Goal: Task Accomplishment & Management: Use online tool/utility

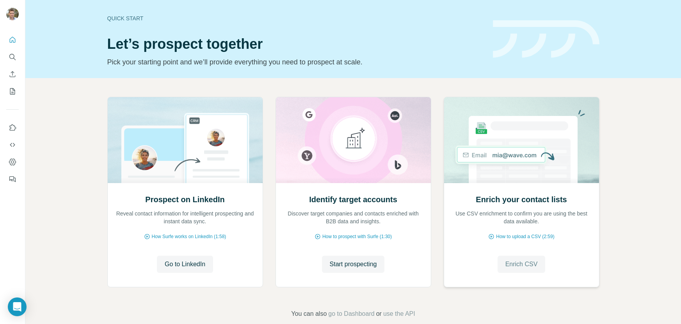
click at [515, 262] on span "Enrich CSV" at bounding box center [522, 264] width 32 height 9
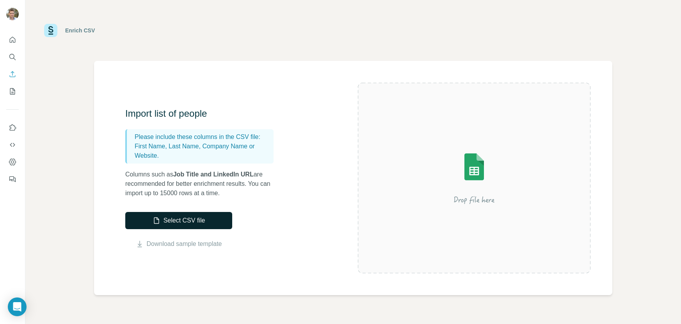
click at [190, 222] on button "Select CSV file" at bounding box center [178, 220] width 107 height 17
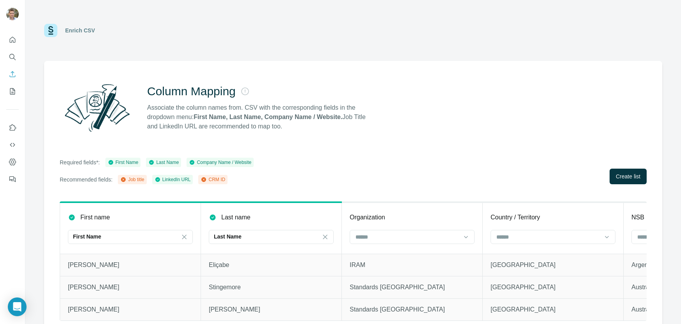
scroll to position [11, 0]
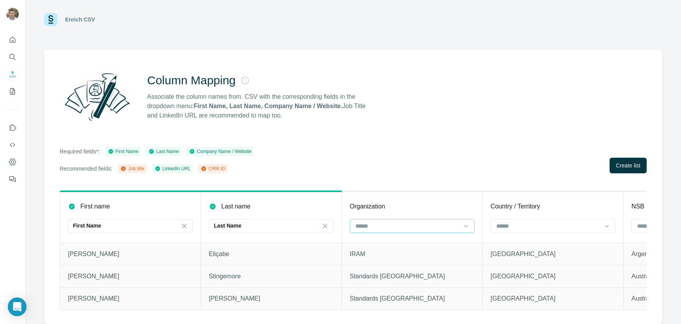
click at [405, 222] on input at bounding box center [407, 226] width 105 height 9
click at [394, 242] on p "Company Name" at bounding box center [375, 244] width 39 height 8
click at [525, 224] on input at bounding box center [548, 226] width 105 height 9
click at [534, 175] on div "Column Mapping Associate the column names from. CSV with the corresponding fiel…" at bounding box center [353, 187] width 618 height 274
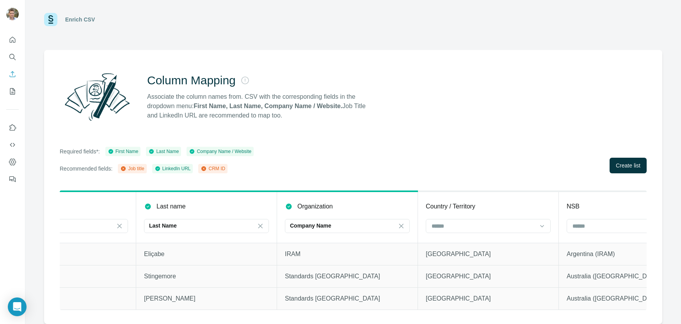
scroll to position [0, 0]
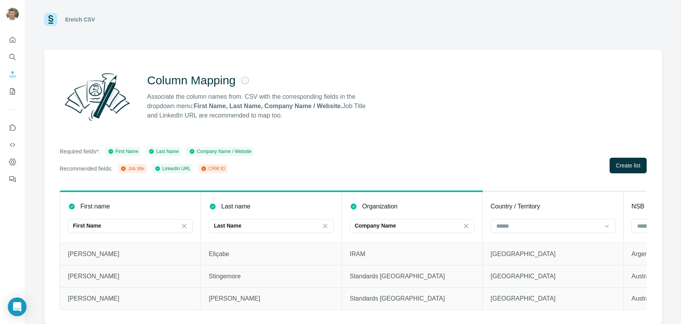
click at [455, 241] on th "Organization Company Name" at bounding box center [412, 217] width 141 height 52
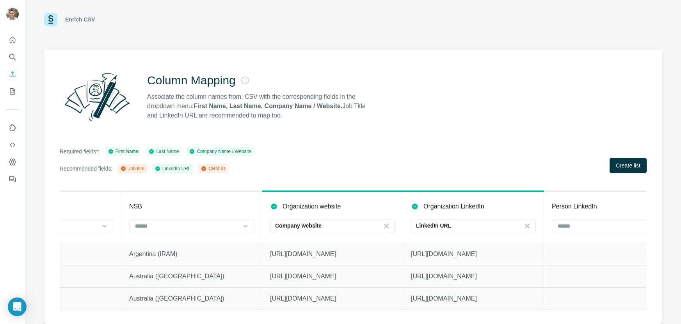
scroll to position [0, 541]
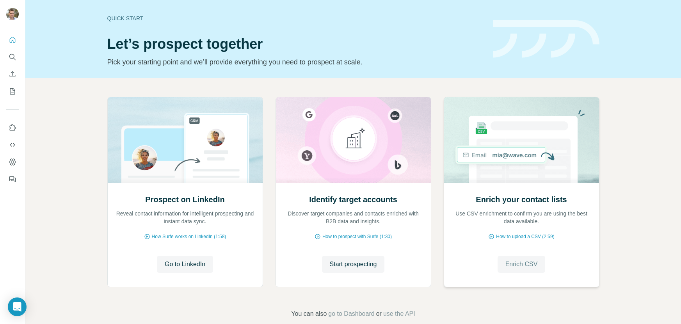
click at [518, 260] on span "Enrich CSV" at bounding box center [522, 264] width 32 height 9
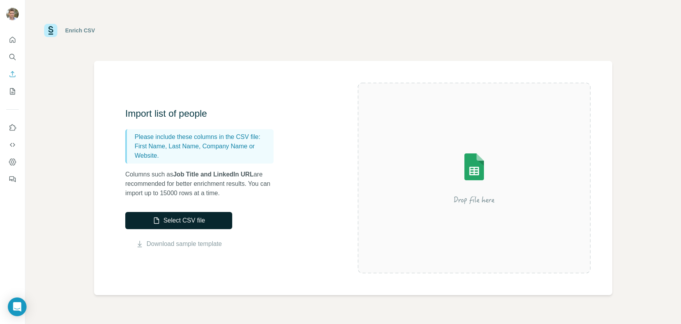
click at [209, 224] on button "Select CSV file" at bounding box center [178, 220] width 107 height 17
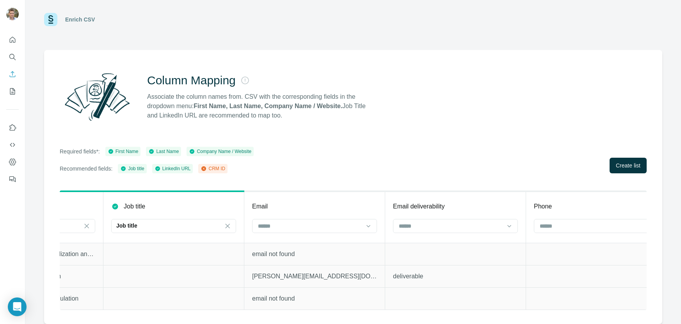
scroll to position [0, 380]
click at [300, 226] on input at bounding box center [309, 226] width 105 height 9
click at [349, 162] on div "Required fields*: First Name Last Name Company Name / Website Recommended field…" at bounding box center [353, 160] width 587 height 27
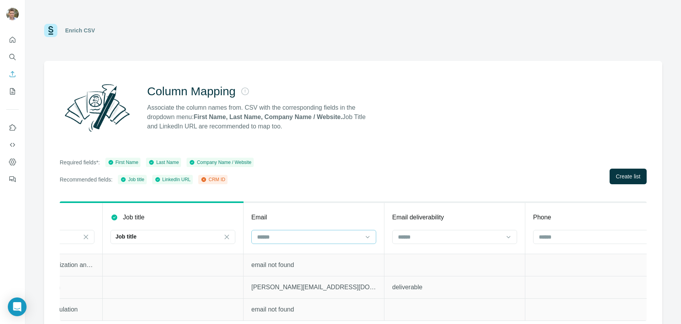
scroll to position [11, 0]
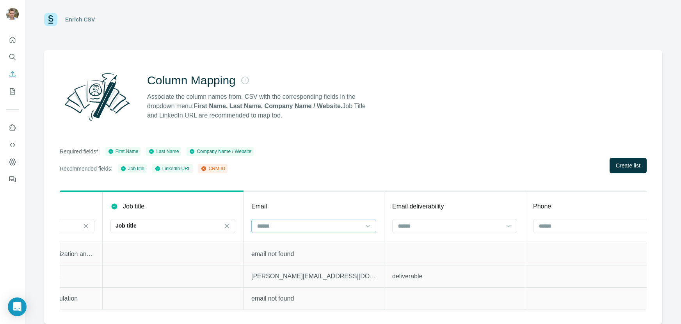
click at [325, 228] on input at bounding box center [309, 226] width 105 height 9
click at [369, 156] on div "Required fields*: First Name Last Name Company Name / Website Recommended field…" at bounding box center [353, 160] width 587 height 27
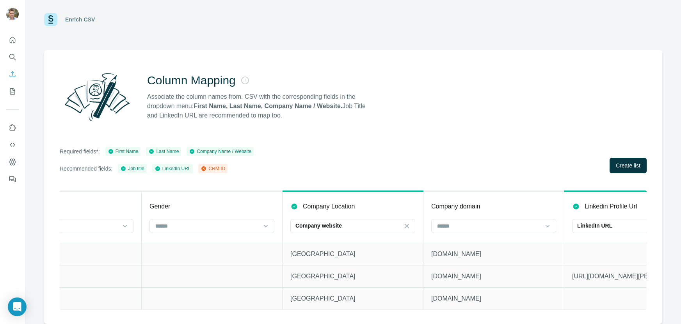
scroll to position [0, 906]
click at [337, 224] on p "Company website" at bounding box center [317, 226] width 46 height 8
click at [414, 160] on div "Required fields*: First Name Last Name Company Name / Website Recommended field…" at bounding box center [353, 160] width 587 height 27
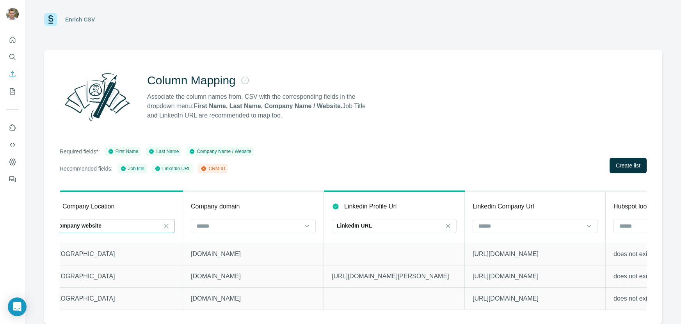
scroll to position [0, 1145]
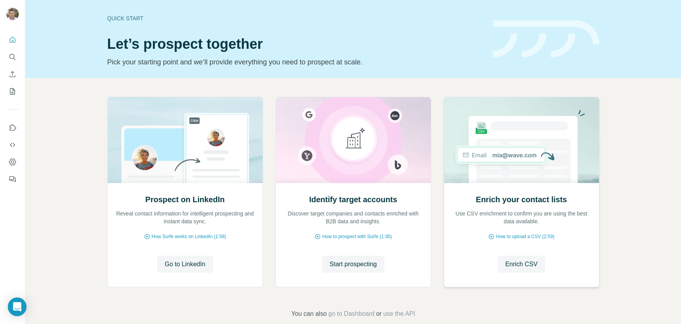
click at [550, 158] on img at bounding box center [522, 140] width 156 height 86
click at [522, 259] on button "Enrich CSV" at bounding box center [522, 264] width 48 height 17
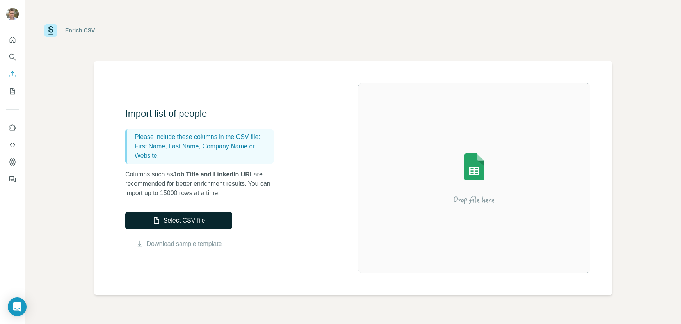
click at [187, 222] on button "Select CSV file" at bounding box center [178, 220] width 107 height 17
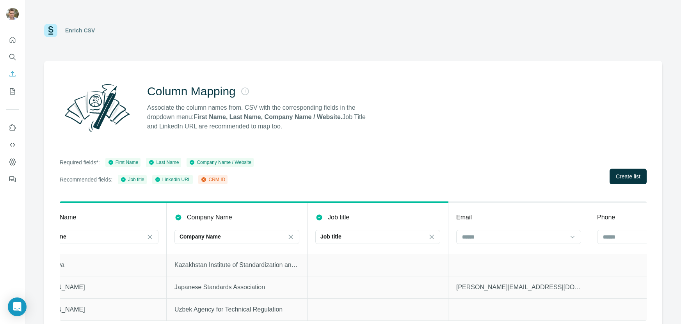
scroll to position [11, 0]
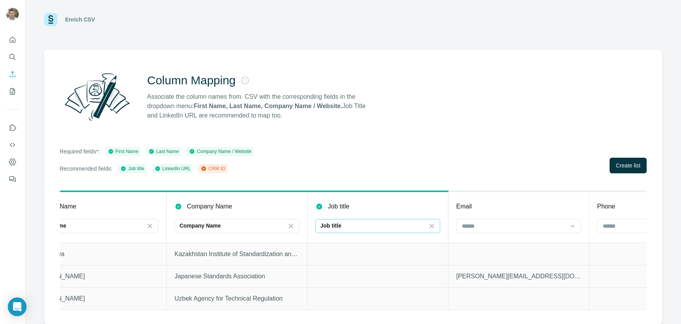
click at [355, 226] on div "Job title" at bounding box center [373, 226] width 105 height 8
click at [355, 226] on input at bounding box center [373, 226] width 105 height 9
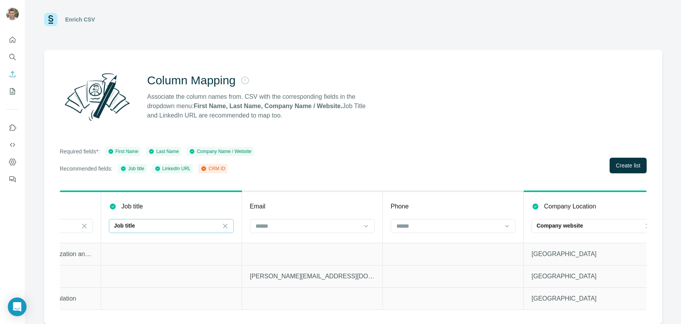
scroll to position [0, 389]
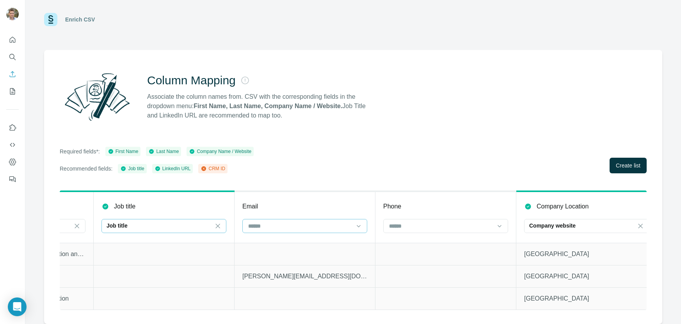
click at [325, 225] on input at bounding box center [300, 226] width 105 height 9
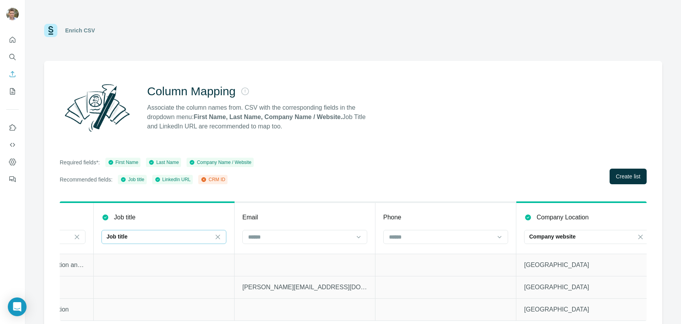
click at [320, 187] on div "Column Mapping Associate the column names from. CSV with the corresponding fiel…" at bounding box center [353, 198] width 618 height 274
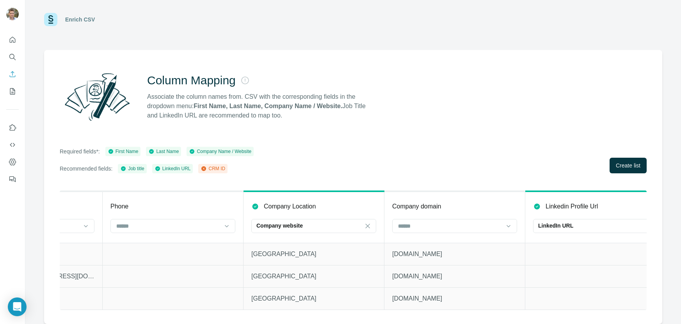
scroll to position [0, 613]
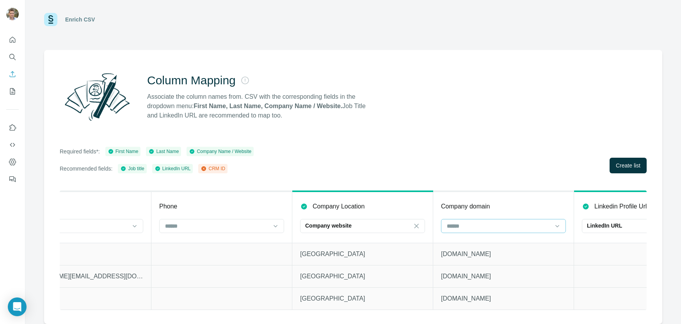
click at [474, 227] on input at bounding box center [498, 226] width 105 height 9
click at [393, 229] on div "Company website" at bounding box center [357, 225] width 105 height 13
click at [410, 184] on div "Column Mapping Associate the column names from. CSV with the corresponding fiel…" at bounding box center [353, 187] width 618 height 274
click at [382, 225] on div "Company website" at bounding box center [357, 226] width 105 height 8
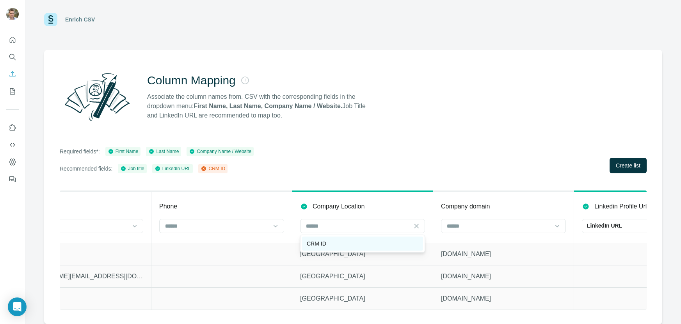
click at [351, 246] on div "CRM ID" at bounding box center [363, 244] width 112 height 8
click at [462, 218] on th "Company domain" at bounding box center [503, 217] width 141 height 52
click at [459, 224] on input at bounding box center [498, 226] width 105 height 9
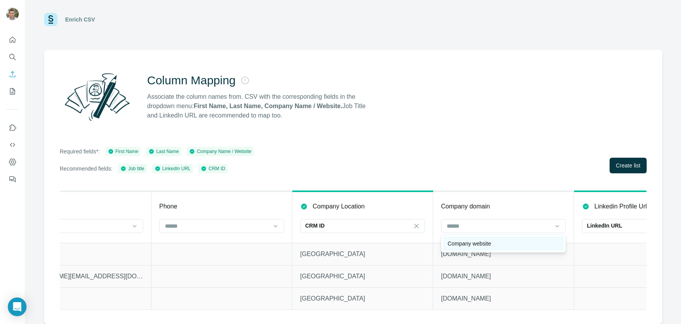
click at [464, 243] on p "Company website" at bounding box center [469, 244] width 43 height 8
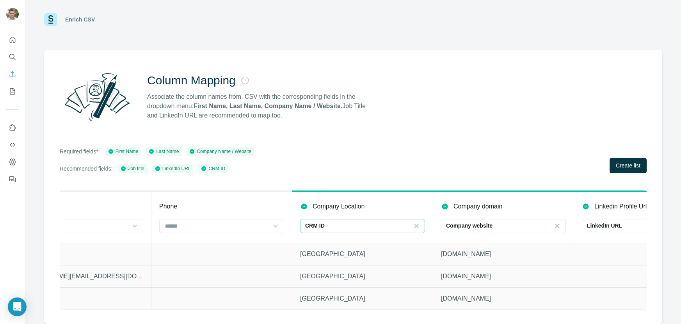
click at [372, 224] on div "CRM ID" at bounding box center [357, 226] width 105 height 8
click at [347, 244] on p "No results. Let's try again!" at bounding box center [362, 246] width 63 height 8
click at [442, 132] on div "Column Mapping Associate the column names from. CSV with the corresponding fiel…" at bounding box center [353, 187] width 618 height 274
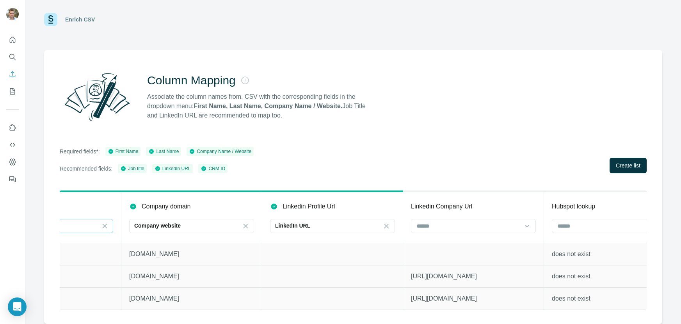
scroll to position [0, 928]
click at [441, 230] on input at bounding box center [466, 226] width 105 height 9
click at [462, 154] on div "Required fields*: First Name Last Name Company Name / Website Recommended field…" at bounding box center [353, 160] width 587 height 27
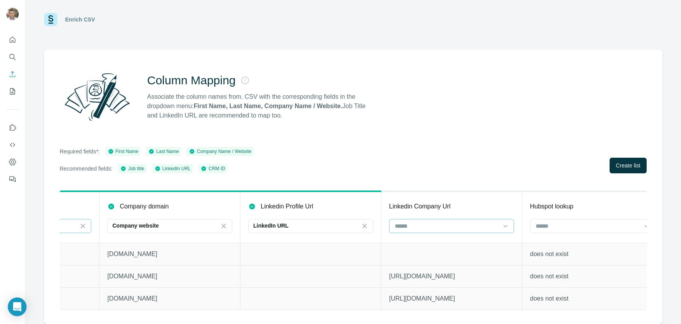
scroll to position [0, 939]
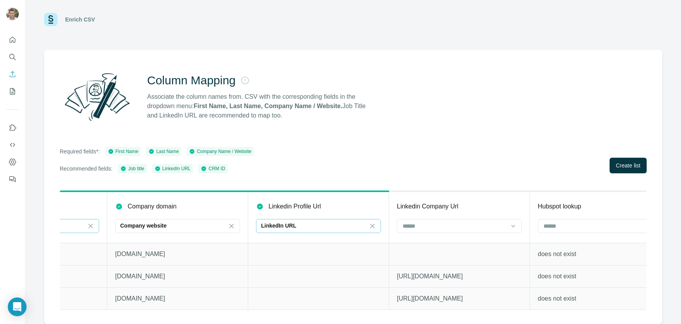
click at [363, 224] on div "LinkedIn URL" at bounding box center [313, 226] width 105 height 8
click at [338, 248] on p "No results. Let's try again!" at bounding box center [318, 246] width 63 height 8
click at [336, 254] on td at bounding box center [318, 254] width 141 height 22
click at [443, 225] on input at bounding box center [454, 226] width 105 height 9
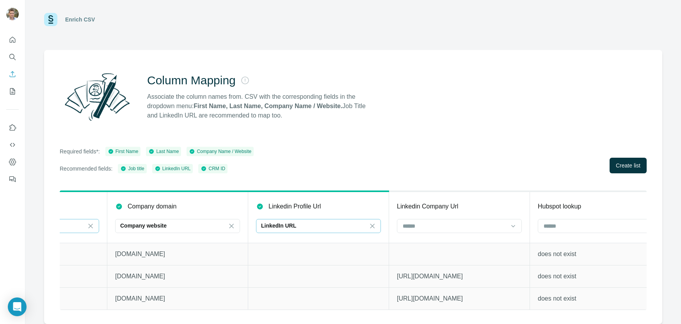
click at [342, 222] on div "LinkedIn URL" at bounding box center [313, 226] width 105 height 8
click at [424, 143] on div "Column Mapping Associate the column names from. CSV with the corresponding fiel…" at bounding box center [353, 187] width 618 height 274
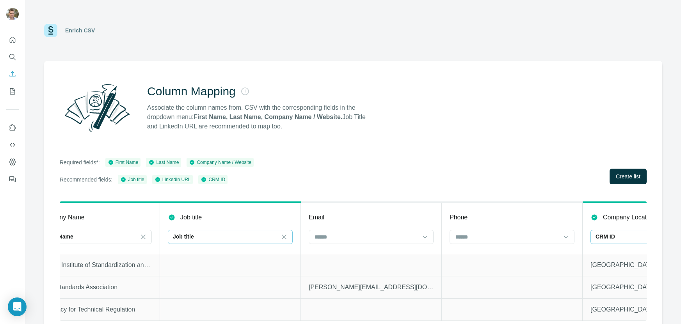
scroll to position [11, 0]
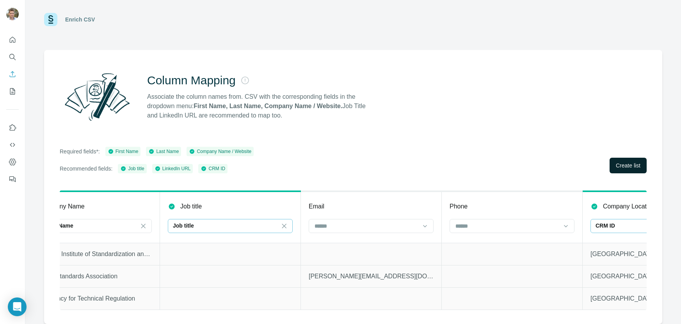
click at [632, 167] on span "Create list" at bounding box center [628, 166] width 25 height 8
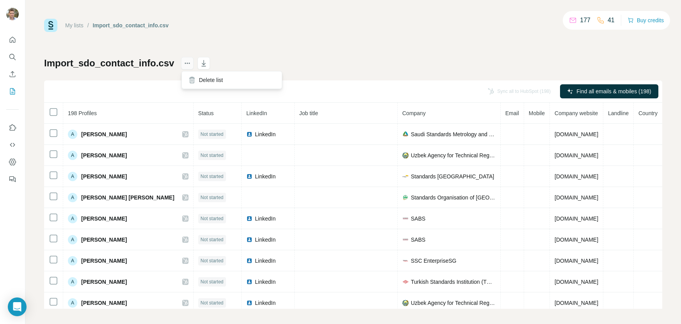
click at [188, 62] on icon "actions" at bounding box center [188, 63] width 8 height 8
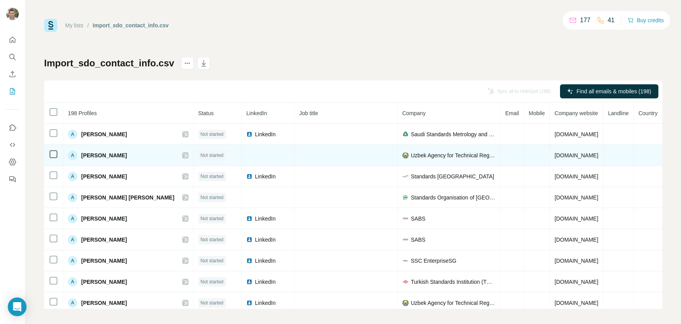
click at [258, 157] on td at bounding box center [268, 155] width 53 height 21
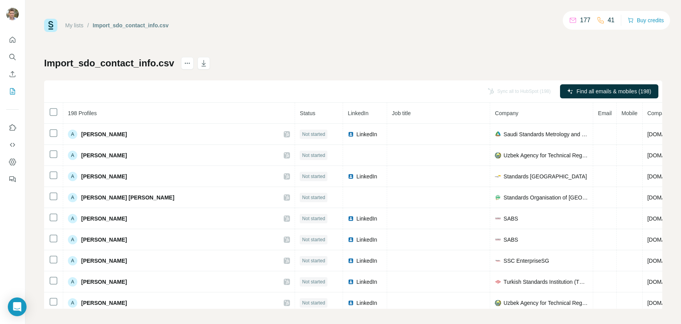
click at [348, 112] on span "LinkedIn" at bounding box center [358, 113] width 21 height 6
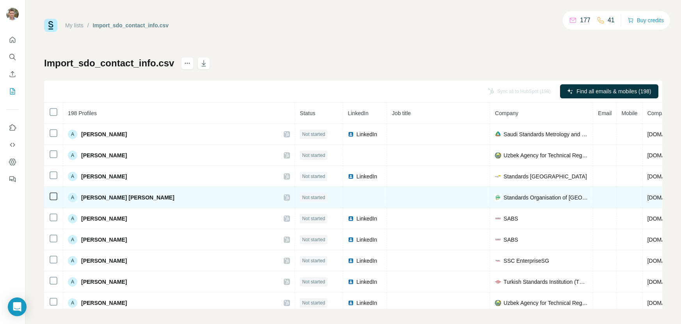
scroll to position [0, 39]
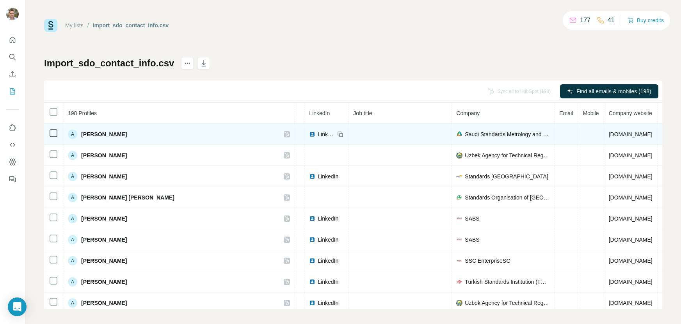
click at [349, 132] on td at bounding box center [400, 134] width 103 height 21
click at [337, 134] on icon at bounding box center [340, 134] width 6 height 6
click at [318, 135] on span "LinkedIn" at bounding box center [326, 134] width 17 height 8
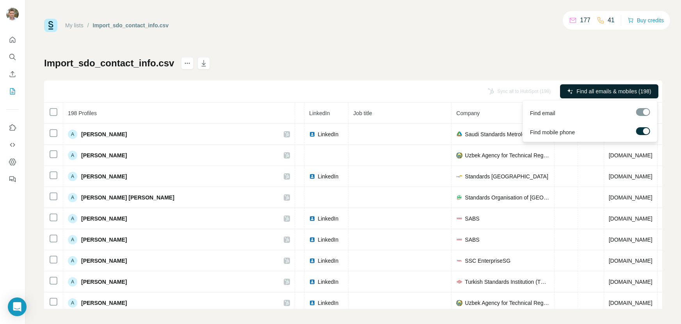
click at [605, 89] on span "Find all emails & mobiles (198)" at bounding box center [614, 91] width 75 height 8
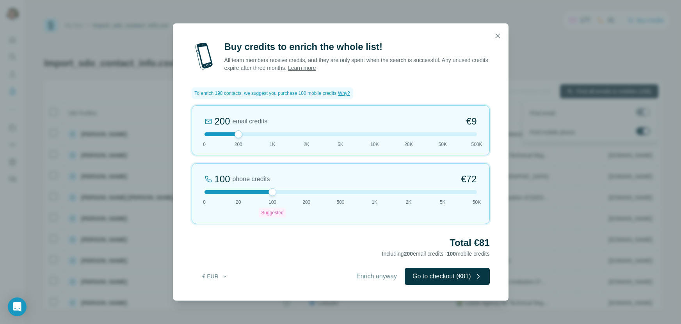
drag, startPoint x: 205, startPoint y: 134, endPoint x: 245, endPoint y: 133, distance: 40.6
click at [245, 134] on div at bounding box center [341, 134] width 273 height 4
drag, startPoint x: 273, startPoint y: 193, endPoint x: 242, endPoint y: 192, distance: 30.5
click at [242, 192] on div at bounding box center [341, 192] width 273 height 4
click at [379, 277] on span "Enrich anyway" at bounding box center [376, 276] width 41 height 9
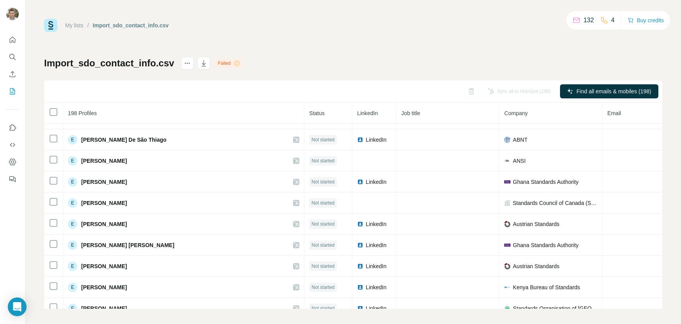
scroll to position [904, 0]
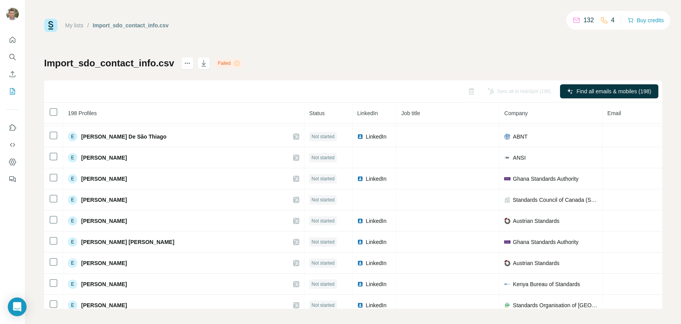
click at [235, 61] on icon at bounding box center [237, 63] width 6 height 6
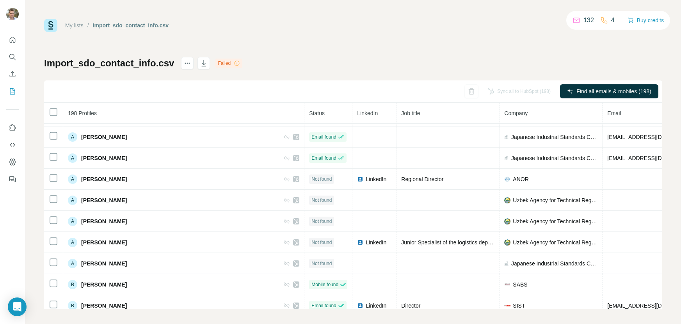
scroll to position [0, 0]
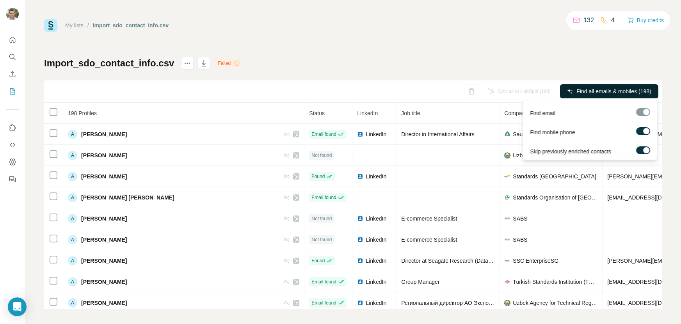
click at [629, 91] on span "Find all emails & mobiles (198)" at bounding box center [614, 91] width 75 height 8
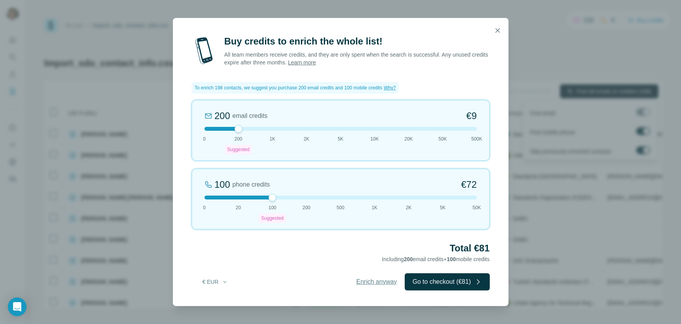
click at [372, 281] on span "Enrich anyway" at bounding box center [376, 281] width 41 height 9
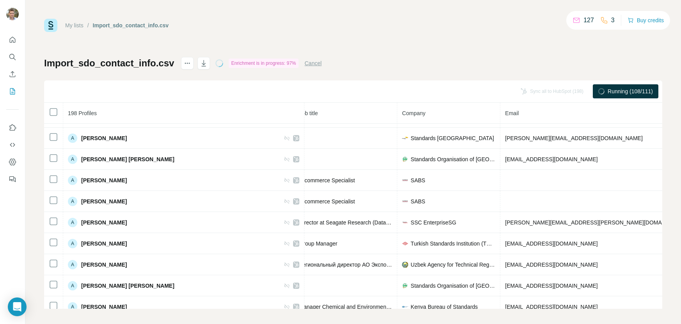
scroll to position [38, 0]
